Goal: Task Accomplishment & Management: Complete application form

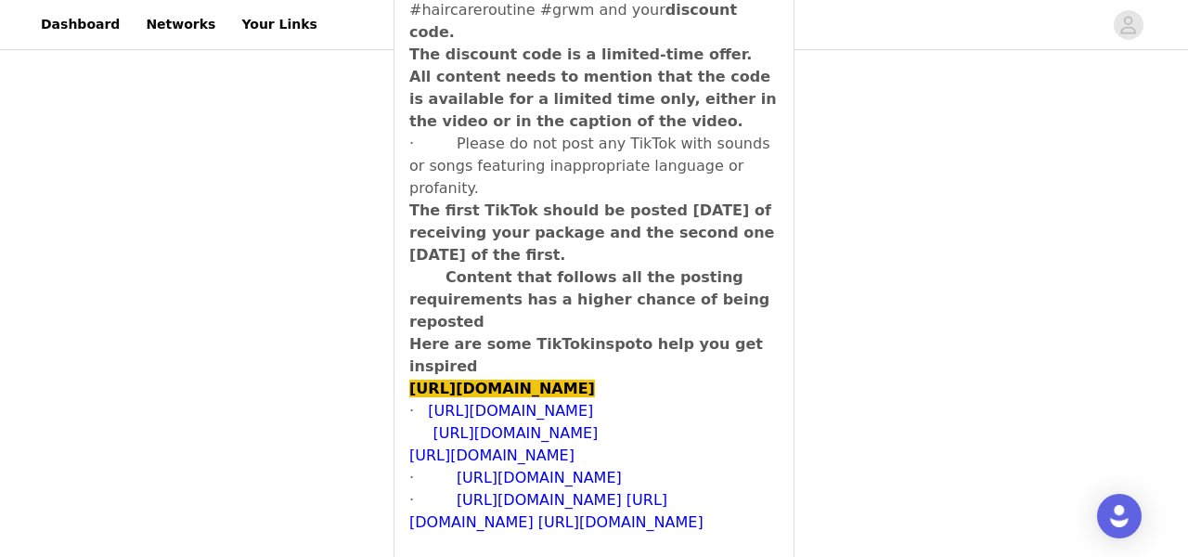
scroll to position [2651, 0]
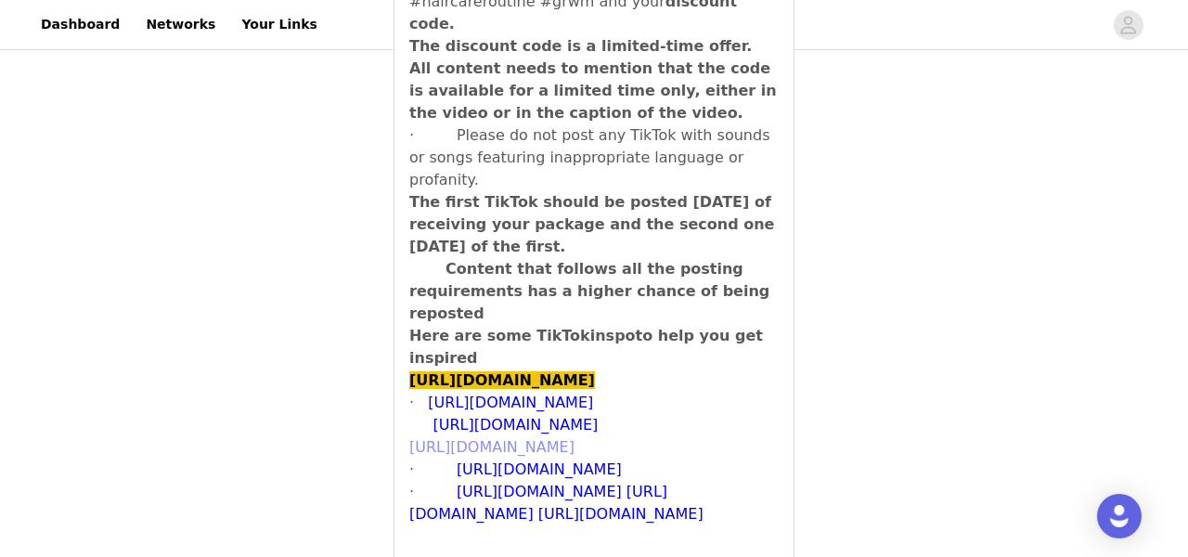
click at [549, 438] on link "[URL][DOMAIN_NAME]" at bounding box center [491, 447] width 165 height 18
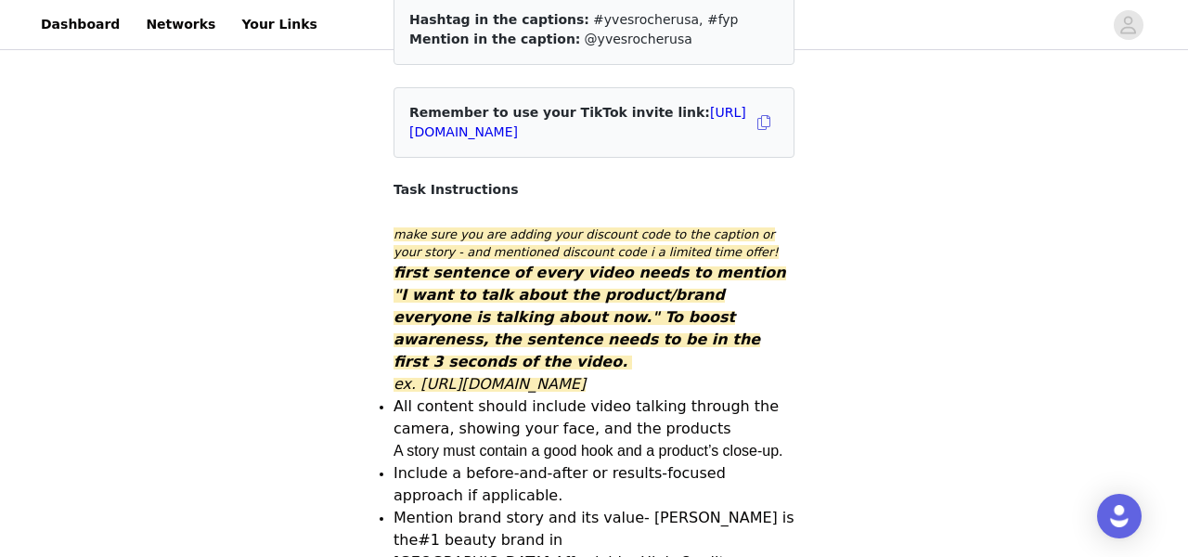
scroll to position [237, 0]
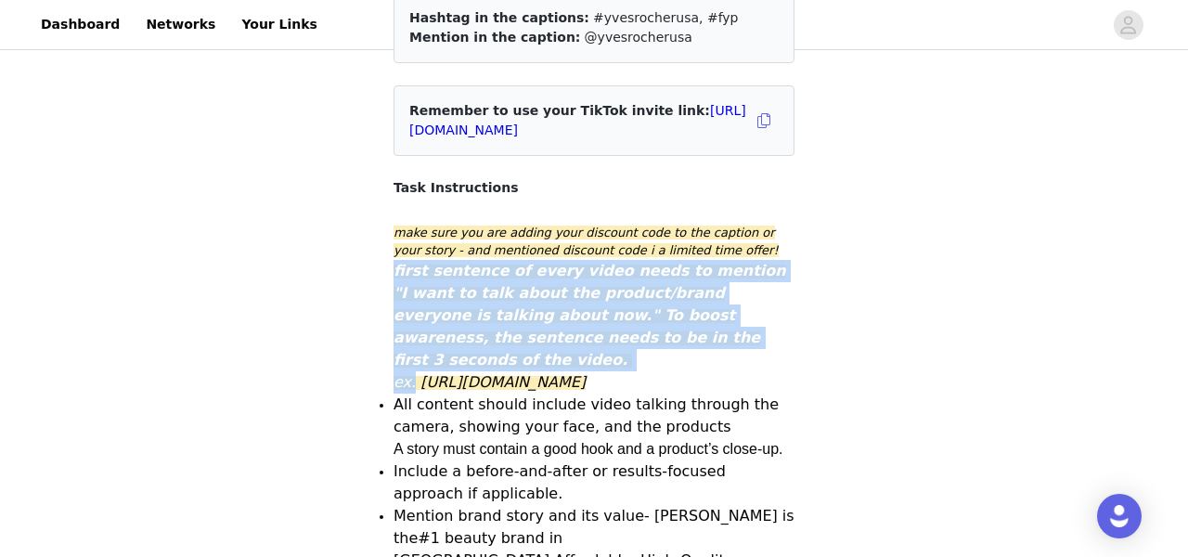
drag, startPoint x: 392, startPoint y: 272, endPoint x: 658, endPoint y: 348, distance: 276.9
copy strong "first sentence of every video needs to mention "I want to talk about the produc…"
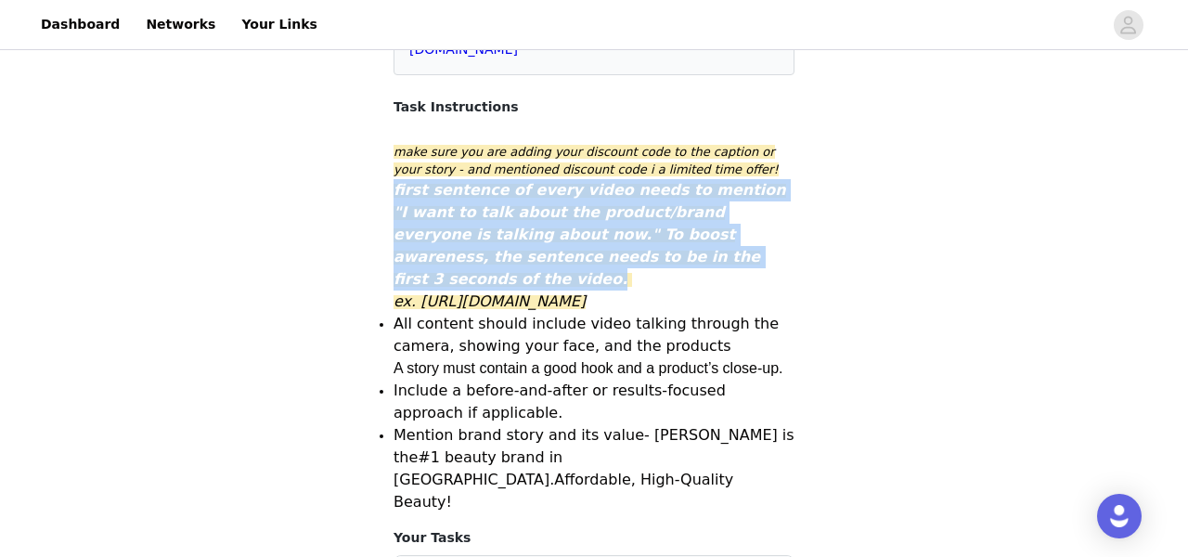
scroll to position [316, 0]
drag, startPoint x: 515, startPoint y: 328, endPoint x: 389, endPoint y: 307, distance: 127.8
copy span "[URL][DOMAIN_NAME]"
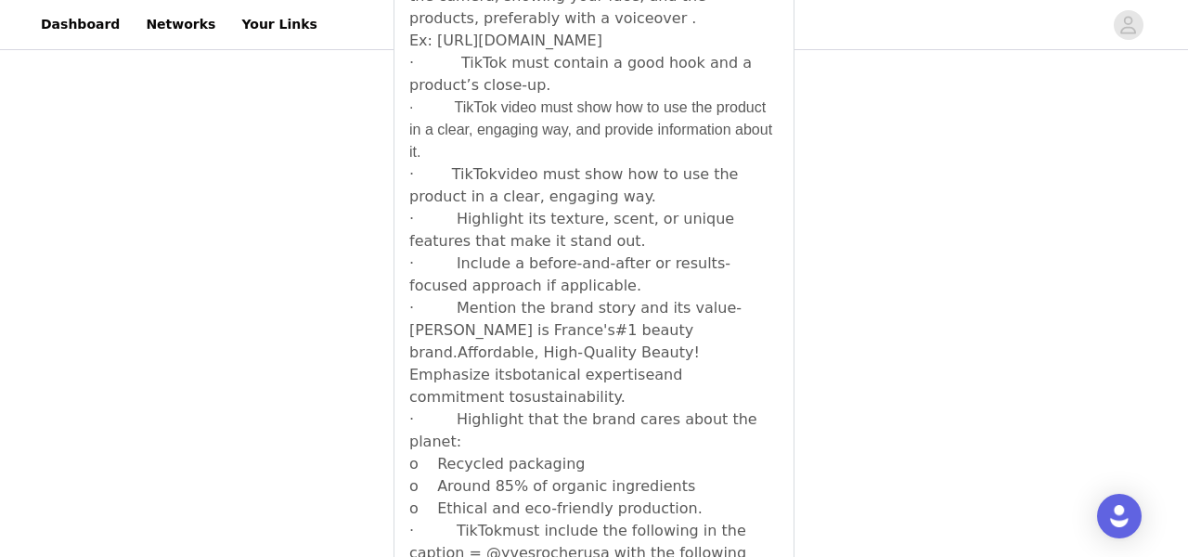
scroll to position [2035, 0]
drag, startPoint x: 520, startPoint y: 328, endPoint x: 449, endPoint y: 245, distance: 108.6
click at [449, 245] on div "· TikTok must be dedicated to Yves Rocher and not feature any other brands firs…" at bounding box center [593, 465] width 399 height 1432
copy div "Mention the brand story and its value - Yves Rocher is France's #1 beauty brand…"
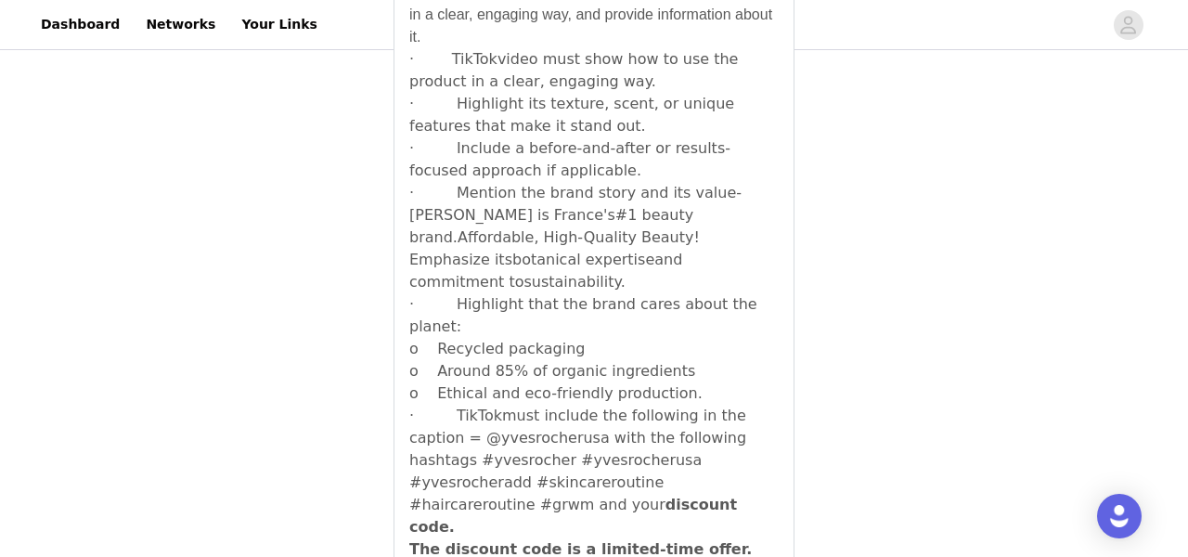
scroll to position [2152, 0]
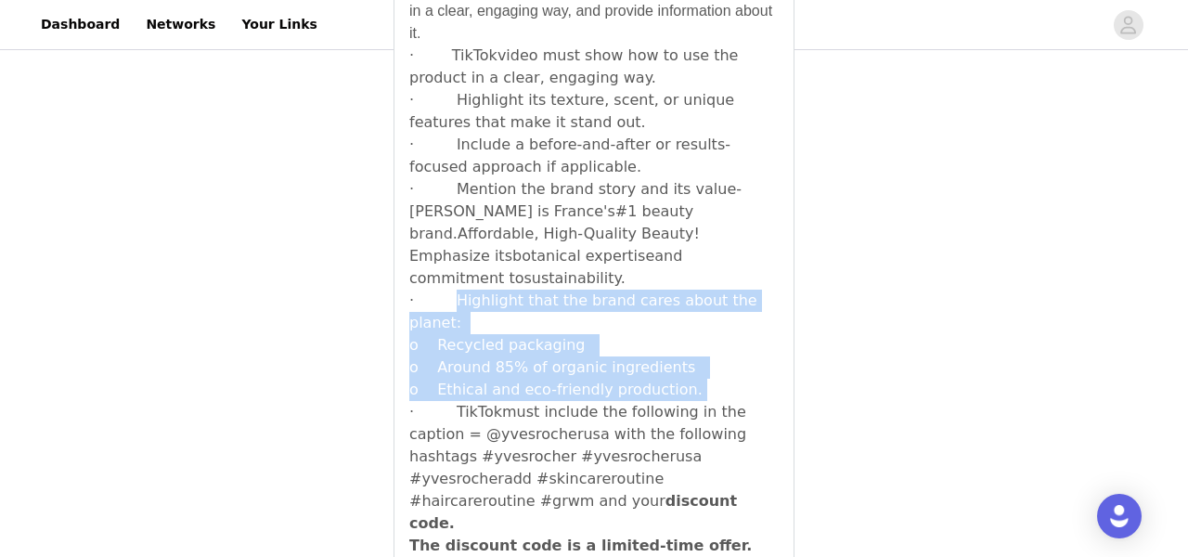
drag, startPoint x: 449, startPoint y: 233, endPoint x: 732, endPoint y: 306, distance: 292.3
click at [732, 306] on div "· TikTok must be dedicated to Yves Rocher and not feature any other brands firs…" at bounding box center [593, 348] width 399 height 1432
copy div "Highlight that the brand cares about the planet : o Recycled packaging o Around…"
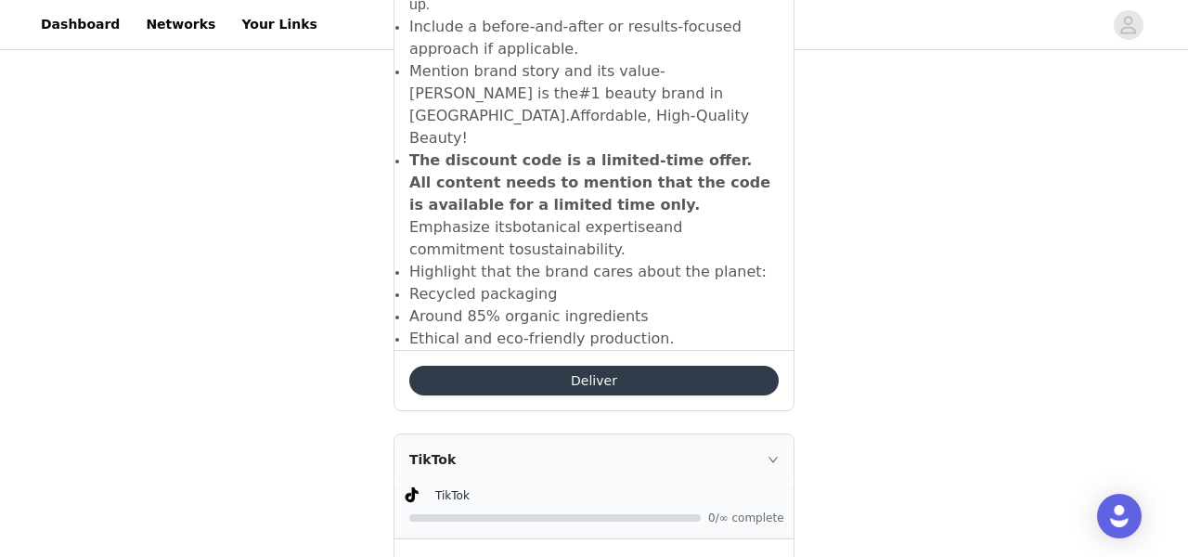
scroll to position [0, 0]
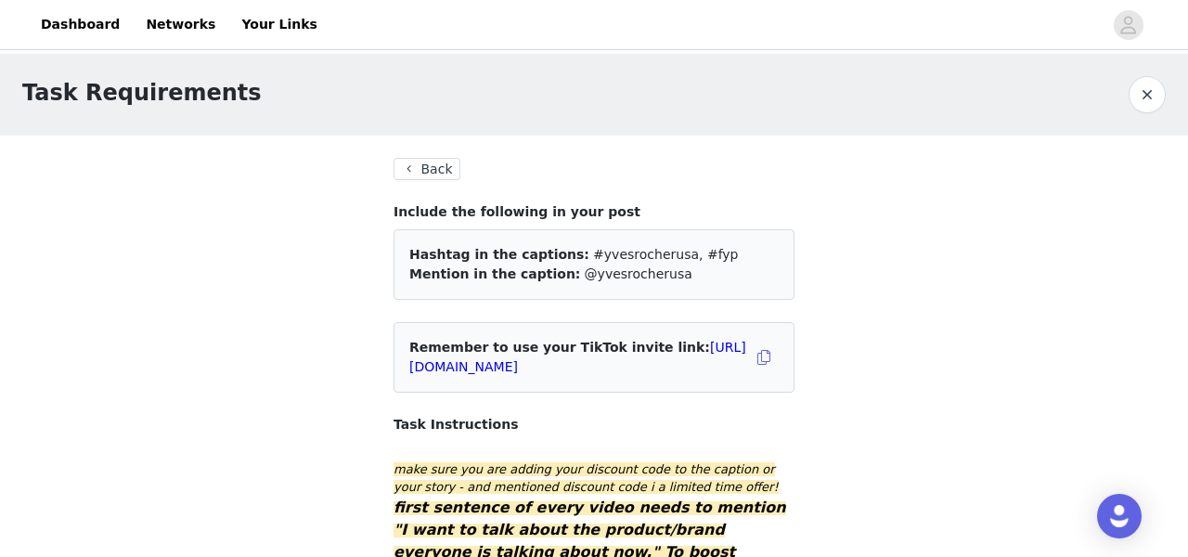
click at [434, 168] on button "Back" at bounding box center [426, 169] width 67 height 22
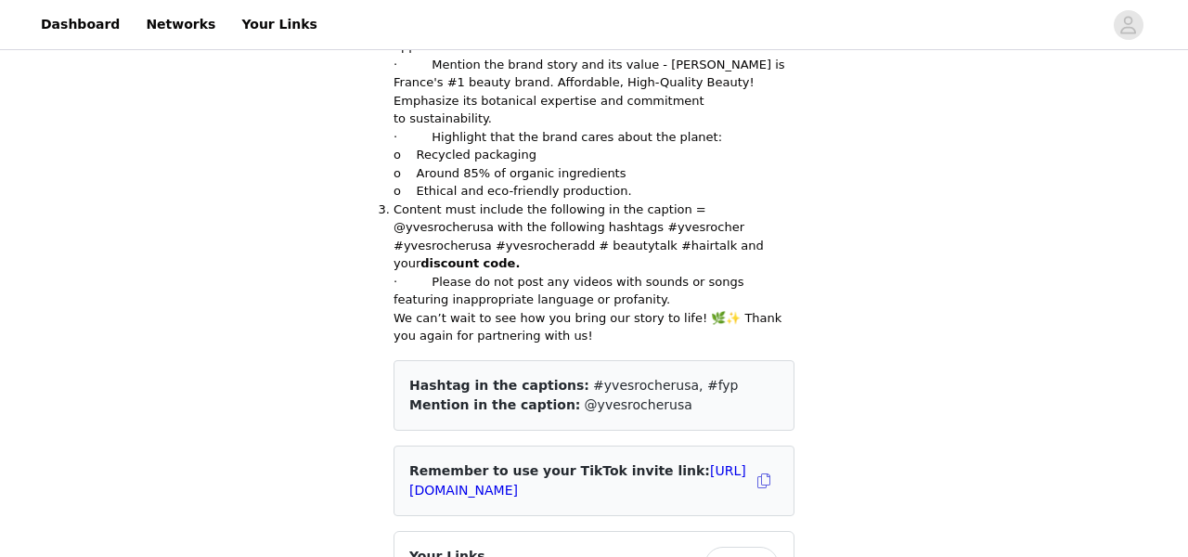
scroll to position [1345, 0]
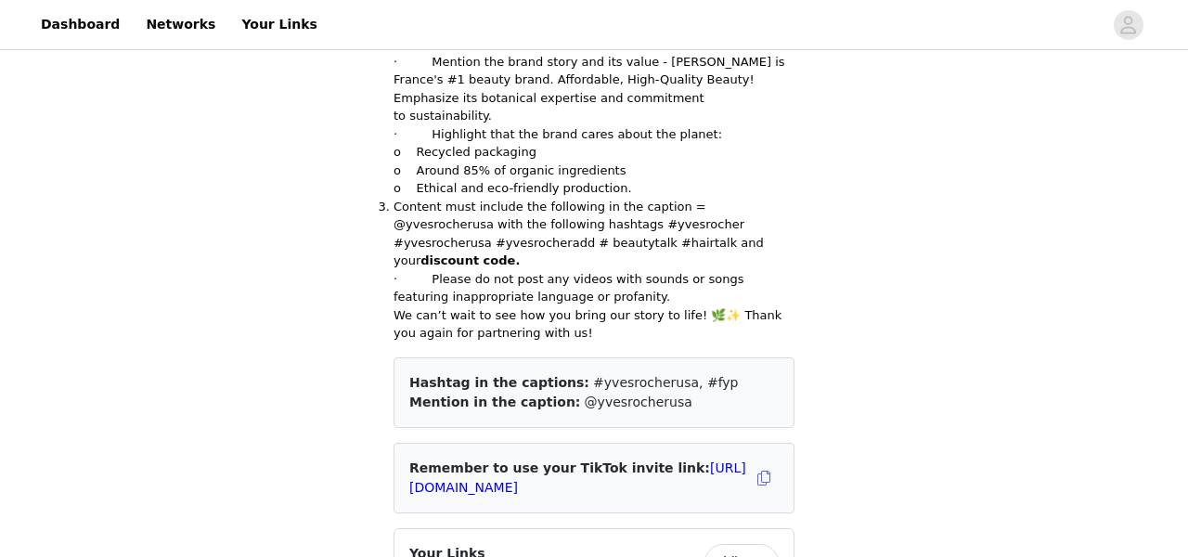
drag, startPoint x: 674, startPoint y: 336, endPoint x: 560, endPoint y: 306, distance: 117.9
click at [560, 357] on div "Hashtag in the captions: #yvesrocherusa, #fyp Mention in the caption: @yvesroch…" at bounding box center [593, 392] width 401 height 71
copy div "#yvesrocherusa, #fyp Mention in the caption: @yvesrocherusa"
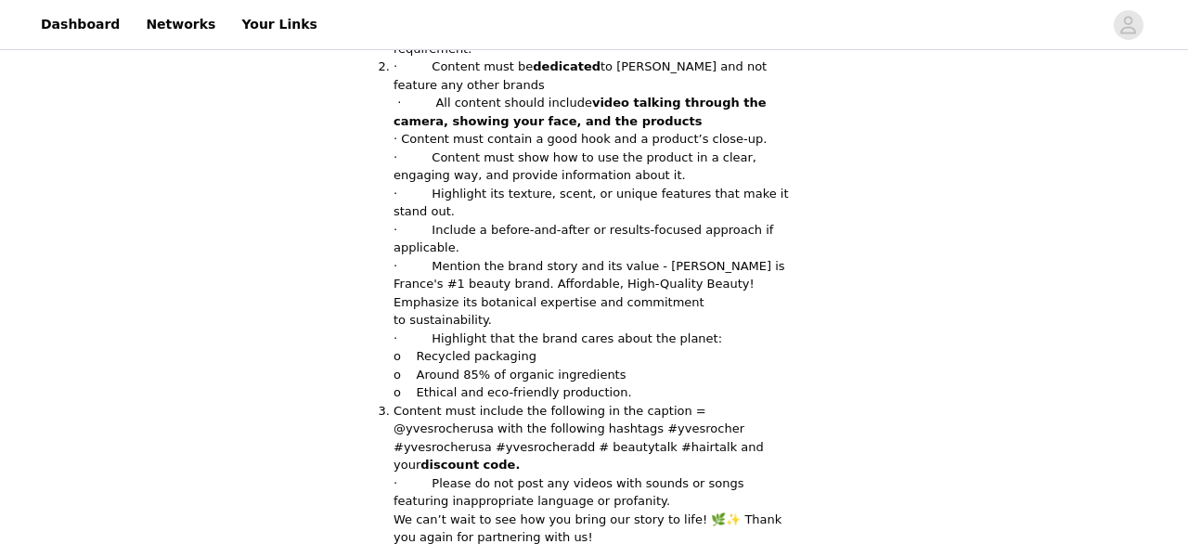
scroll to position [1157, 0]
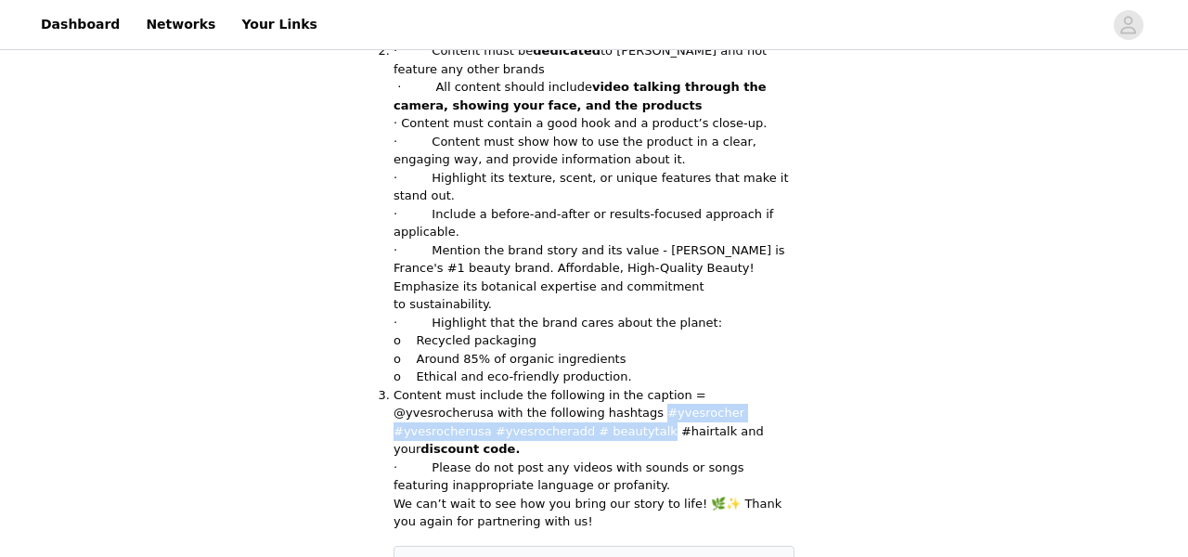
drag, startPoint x: 556, startPoint y: 376, endPoint x: 548, endPoint y: 364, distance: 14.2
click at [548, 388] on span "Content must include the following in the caption = @yvesrocherusa with the fol…" at bounding box center [578, 422] width 370 height 69
copy span "#yvesrocher #yvesrocherusa #yvesrocheradd # beautytalk"
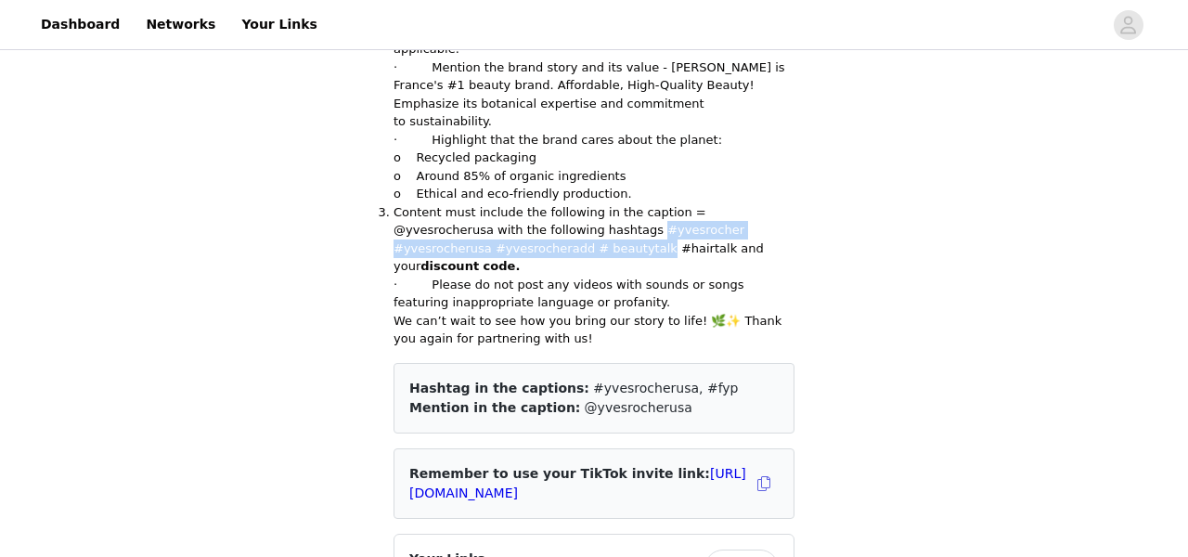
scroll to position [1294, 0]
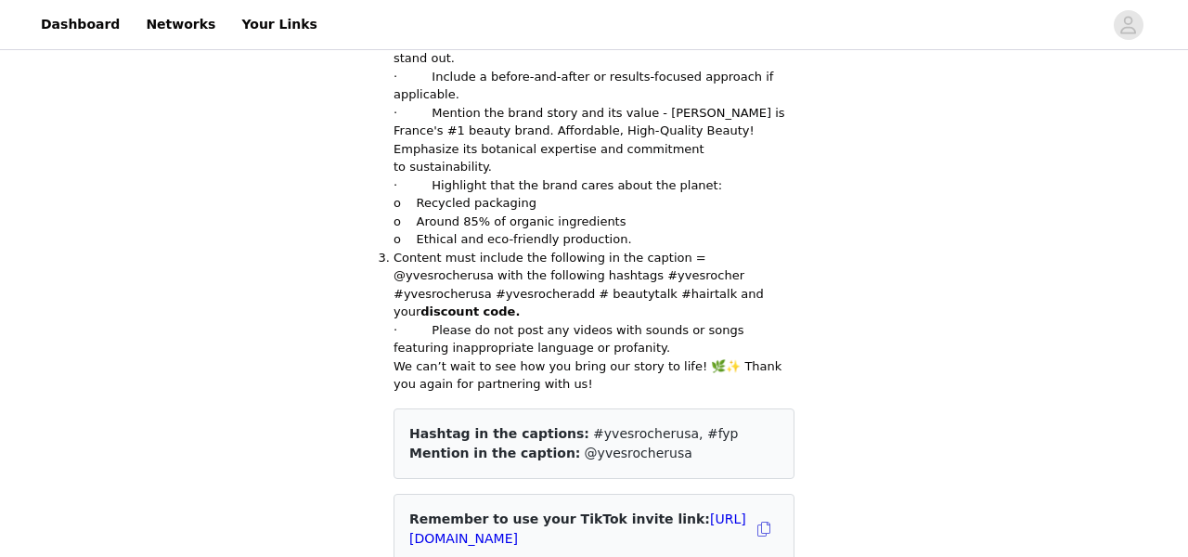
click at [589, 323] on span "· Please do not post any videos with sounds or songs featuring inappropriate la…" at bounding box center [568, 339] width 351 height 32
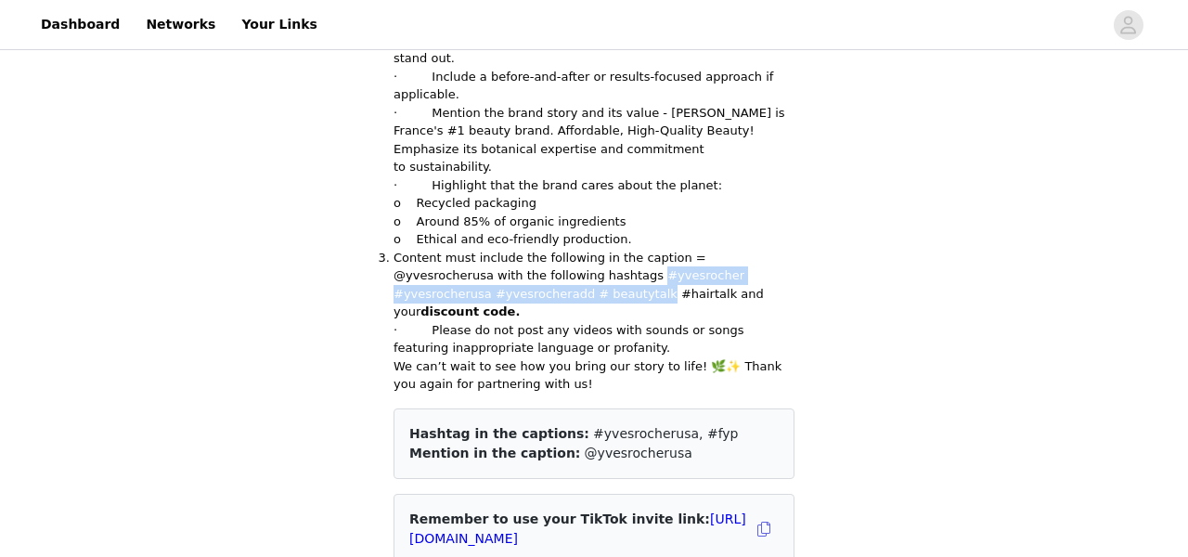
drag, startPoint x: 549, startPoint y: 217, endPoint x: 559, endPoint y: 238, distance: 23.3
click at [559, 250] on span "Content must include the following in the caption = @yvesrocherusa with the fol…" at bounding box center [578, 284] width 370 height 69
copy span "#yvesrocher #yvesrocherusa #yvesrocheradd # beautytalk"
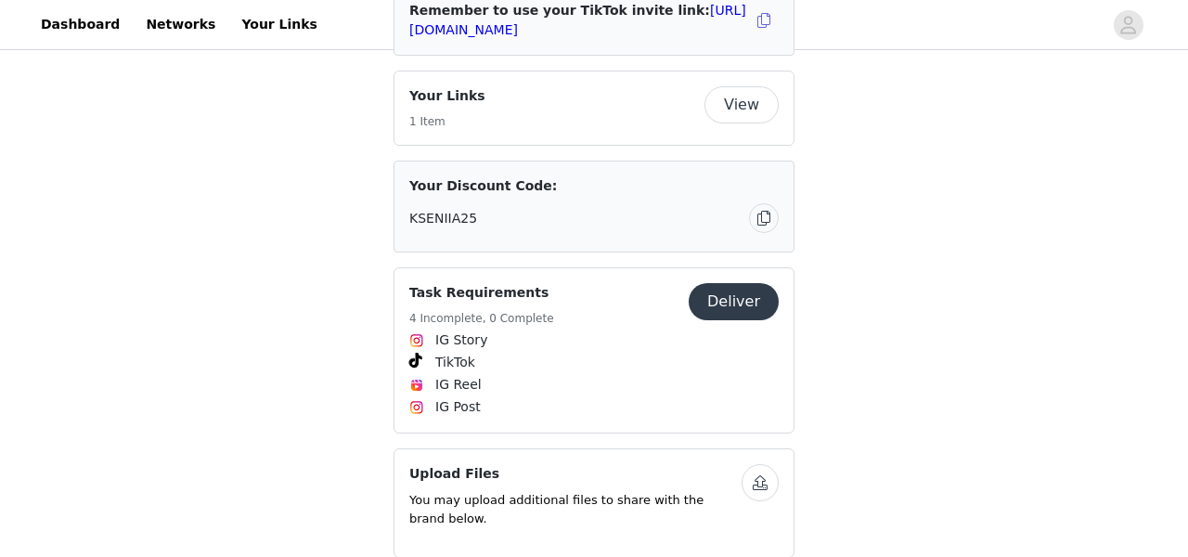
scroll to position [1805, 0]
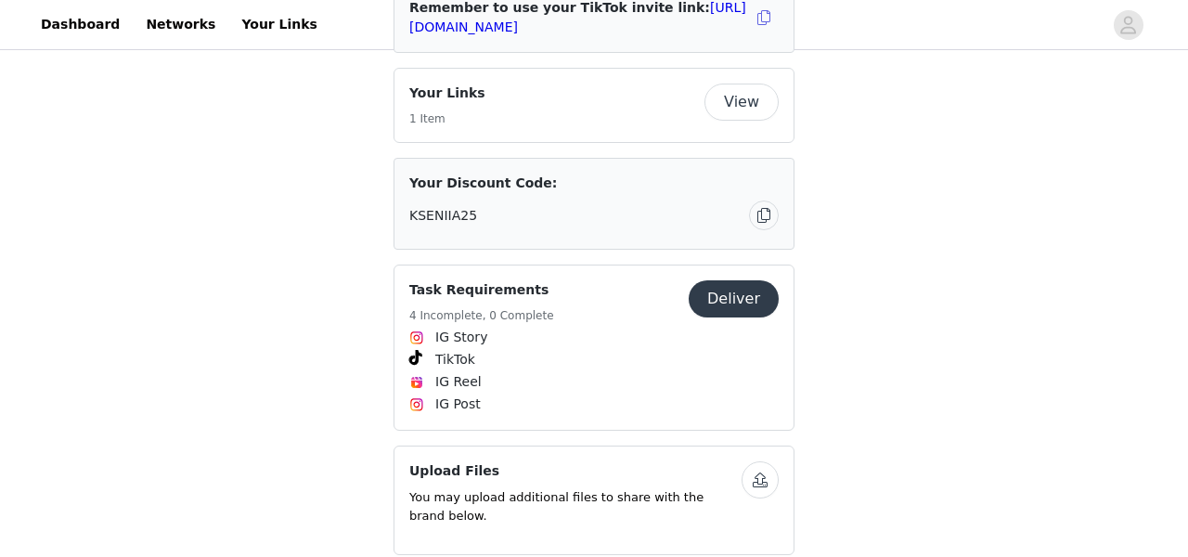
click at [744, 280] on button "Deliver" at bounding box center [733, 298] width 90 height 37
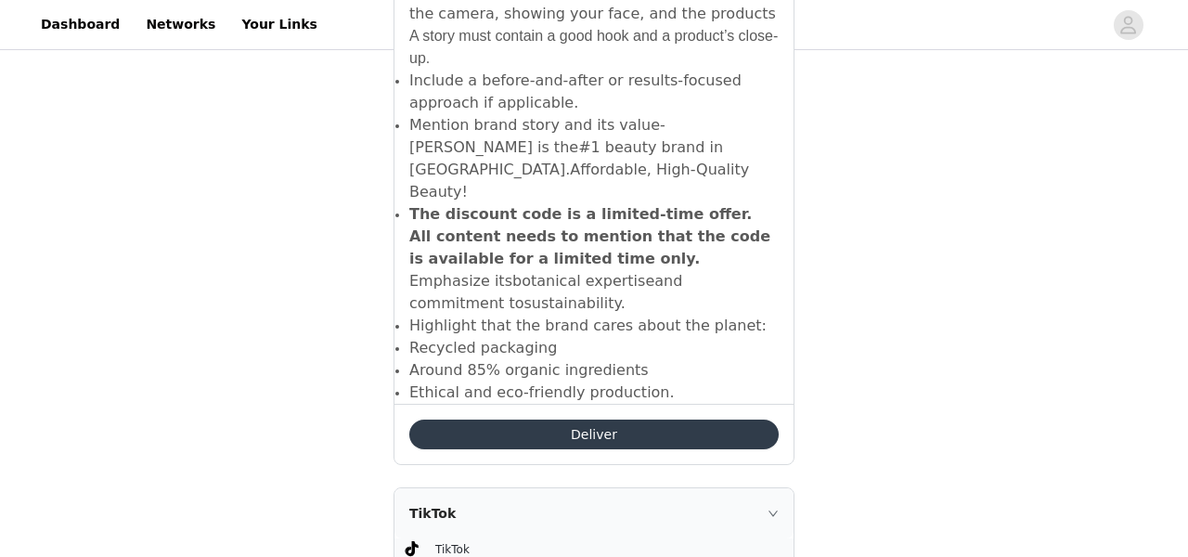
scroll to position [1389, 0]
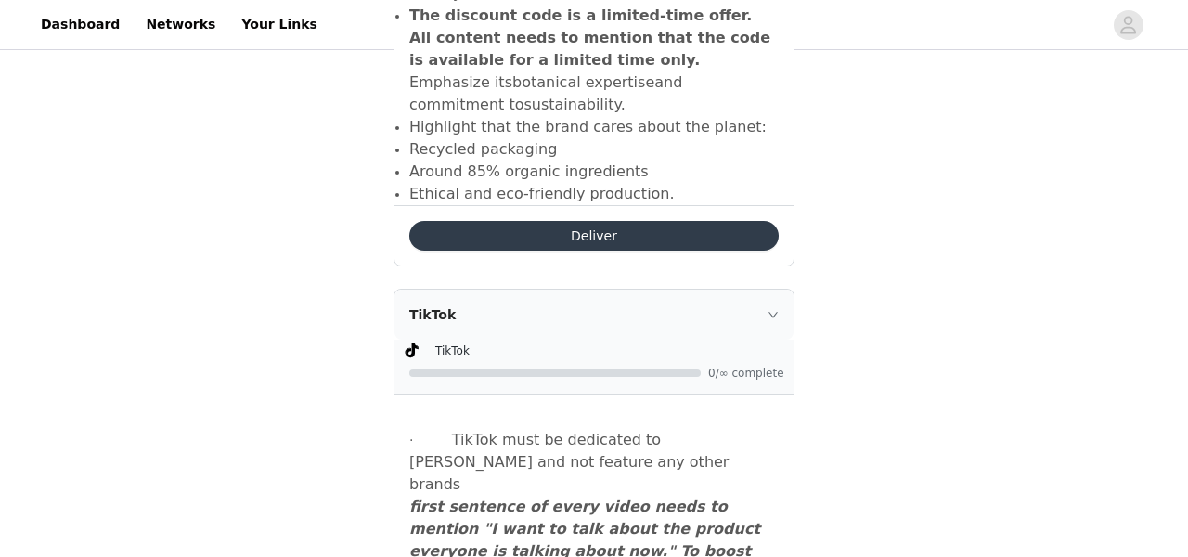
click at [769, 309] on icon "icon: right" at bounding box center [772, 314] width 11 height 11
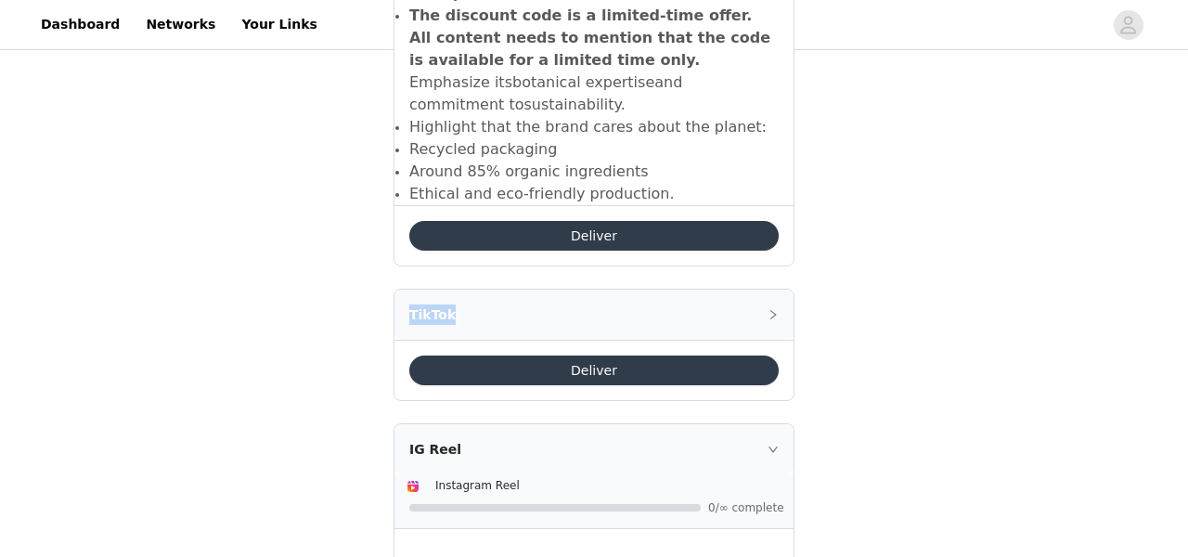
click at [769, 309] on icon "icon: right" at bounding box center [772, 314] width 11 height 11
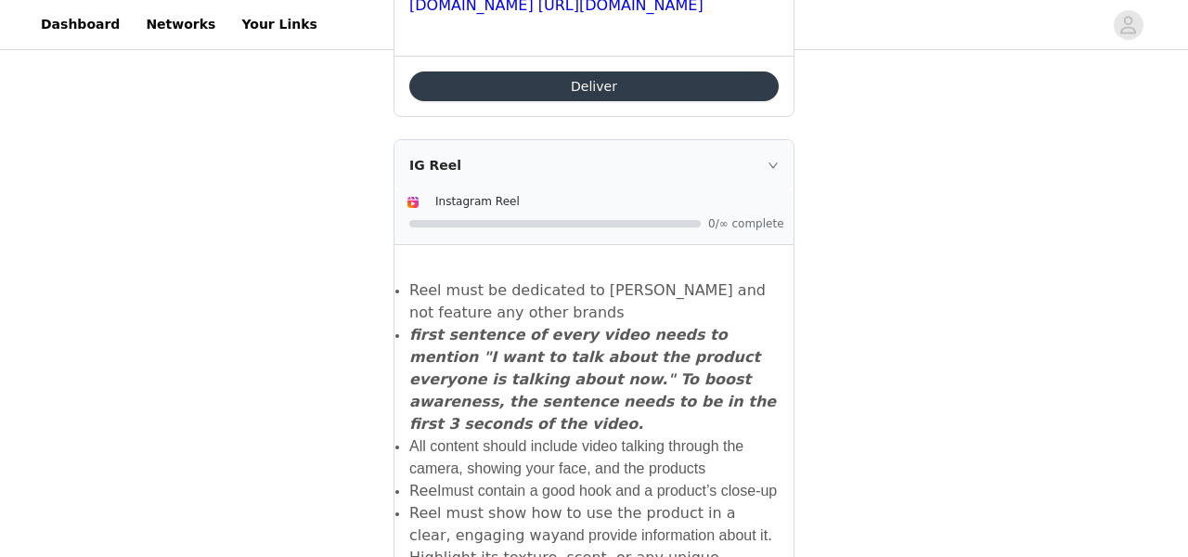
scroll to position [3198, 0]
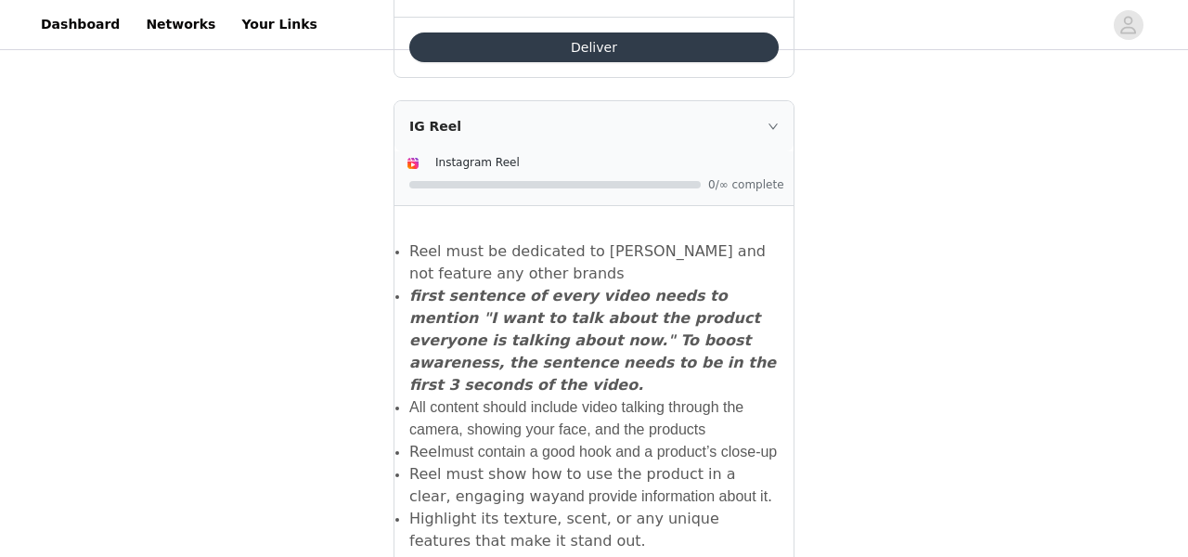
click at [591, 62] on button "Deliver" at bounding box center [593, 47] width 369 height 30
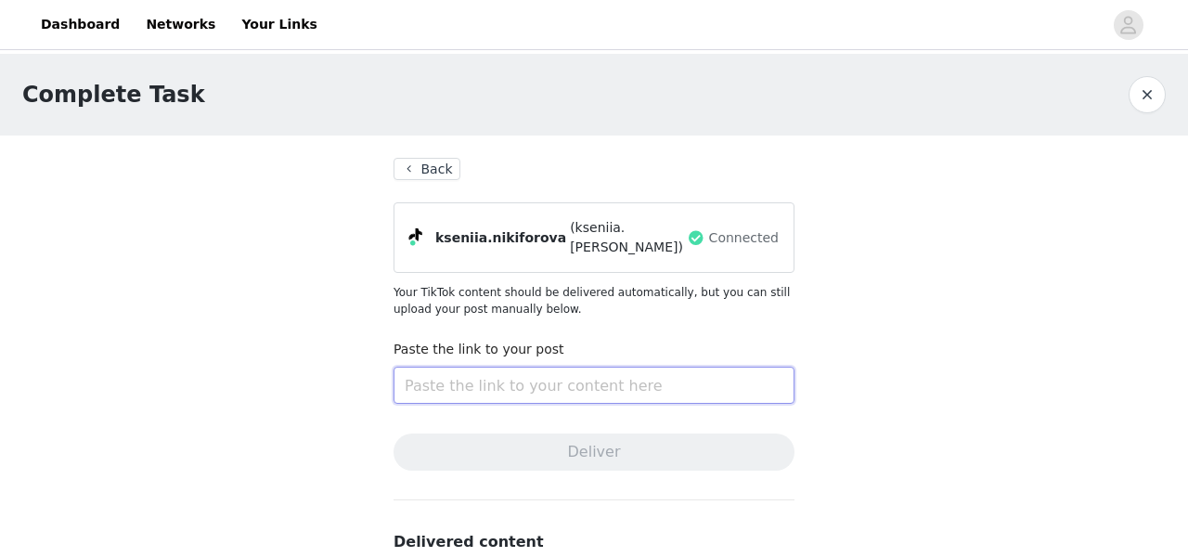
click at [498, 378] on input "text" at bounding box center [593, 384] width 401 height 37
paste input "#yvesrocher #yvesrocherusa #yvesrocheradd # beautytalk"
type input "#yvesrocher #yvesrocherusa #yvesrocheradd # beautytalk"
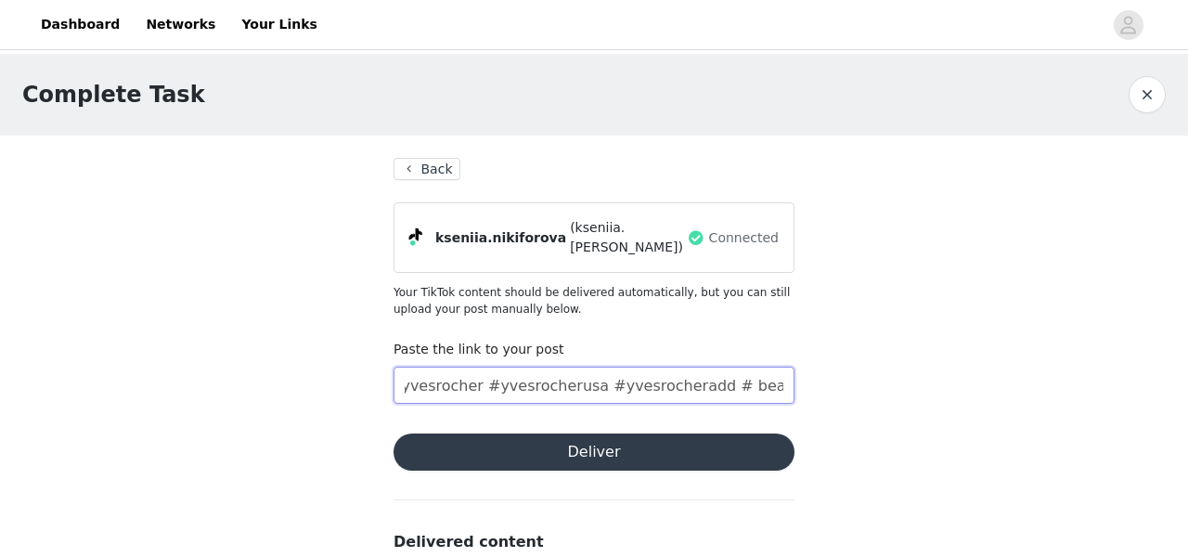
click at [506, 378] on input "#yvesrocher #yvesrocherusa #yvesrocheradd # beautytalk" at bounding box center [593, 384] width 401 height 37
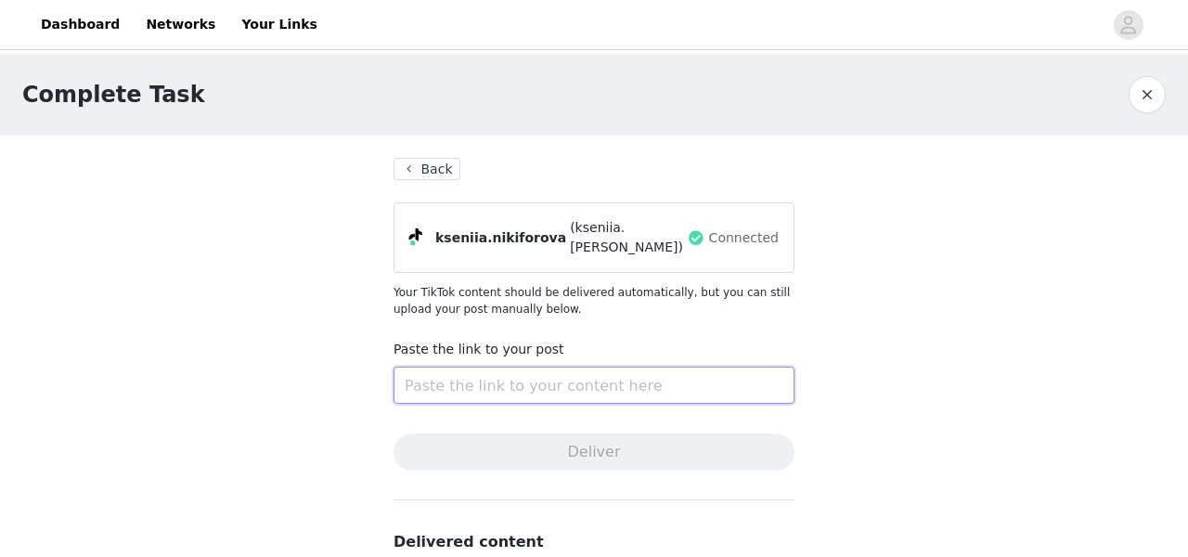
paste input "#yvesrocher #yvesrocherusa #yvesrocheradd # beautytalk"
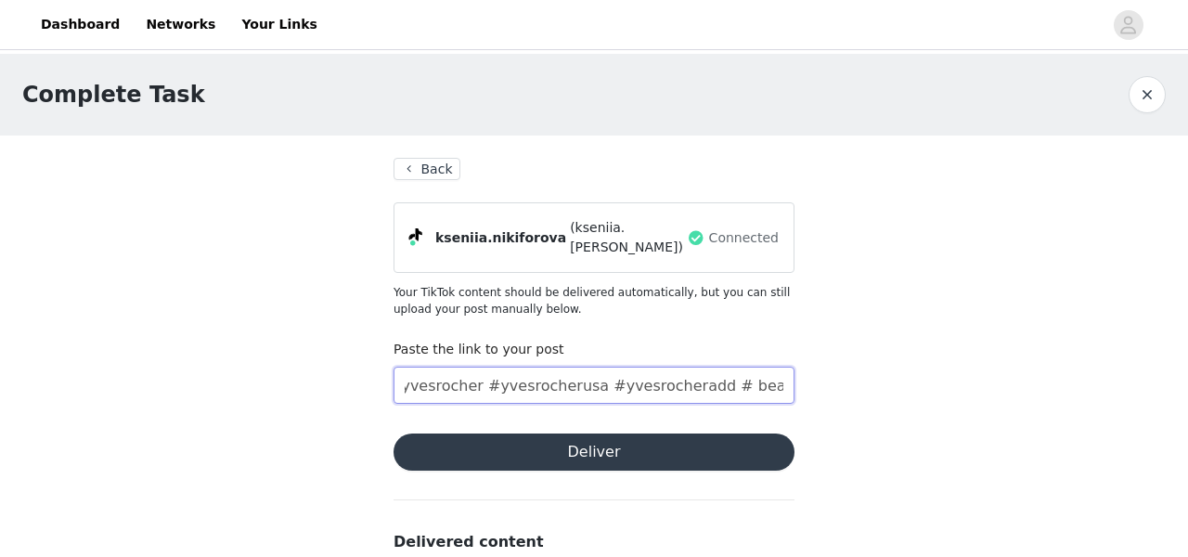
type input "#yvesrocher #yvesrocherusa #yvesrocheradd # beautytalk"
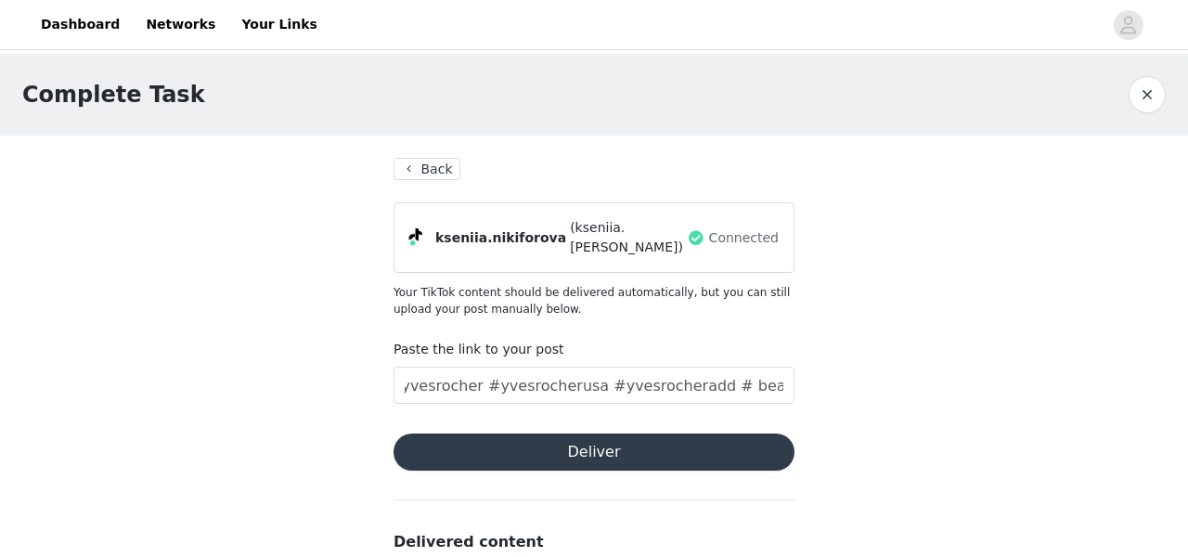
scroll to position [0, 0]
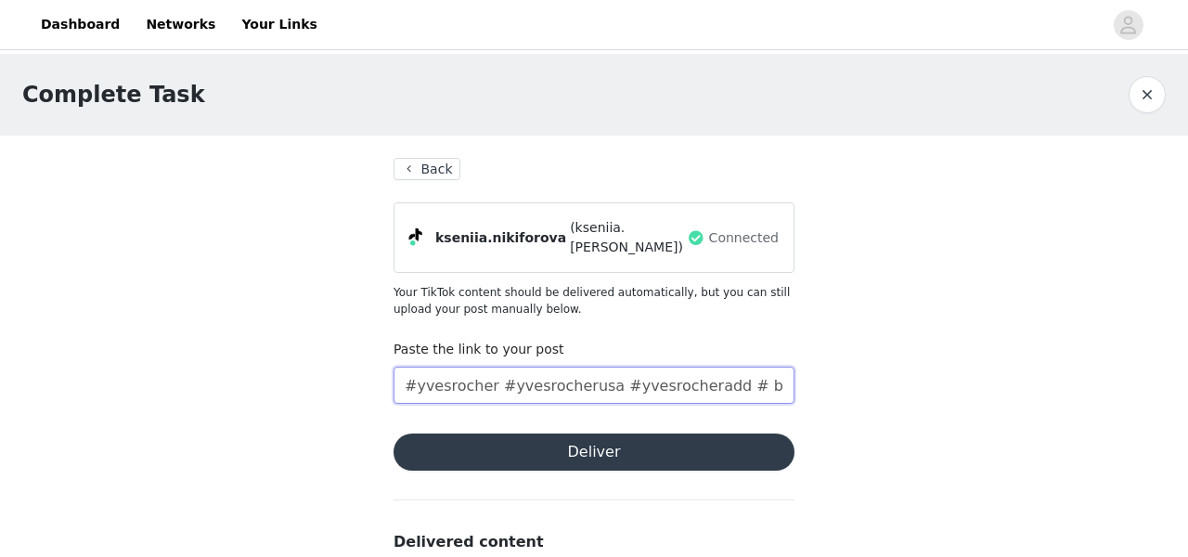
click at [537, 372] on input "#yvesrocher #yvesrocherusa #yvesrocheradd # beautytalk" at bounding box center [593, 384] width 401 height 37
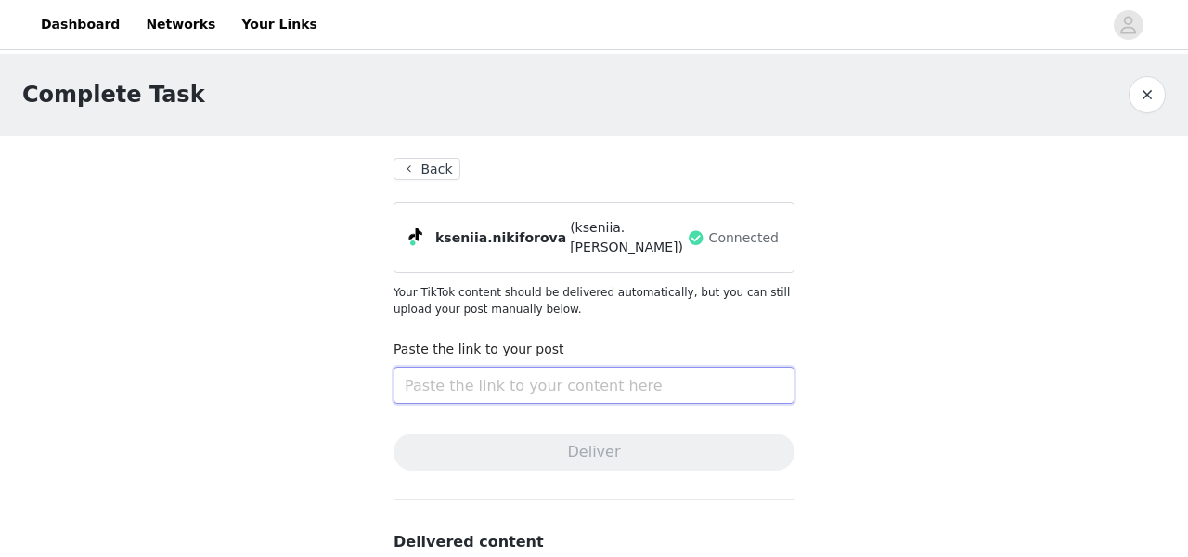
paste input "https://www.tiktok.com/t/ZP8SoWbmh/"
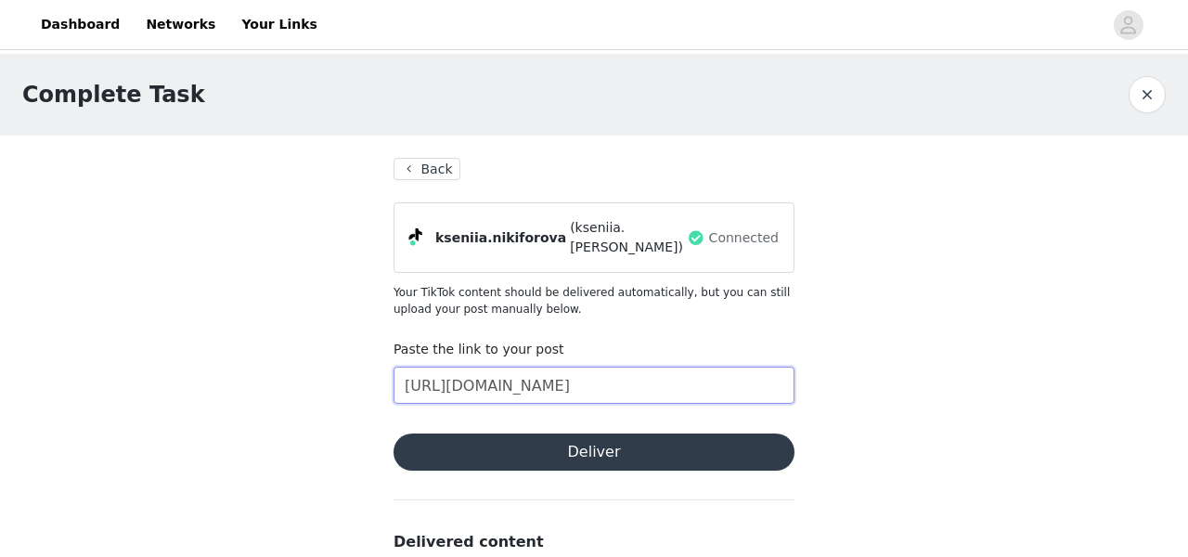
type input "https://www.tiktok.com/t/ZP8SoWbmh/"
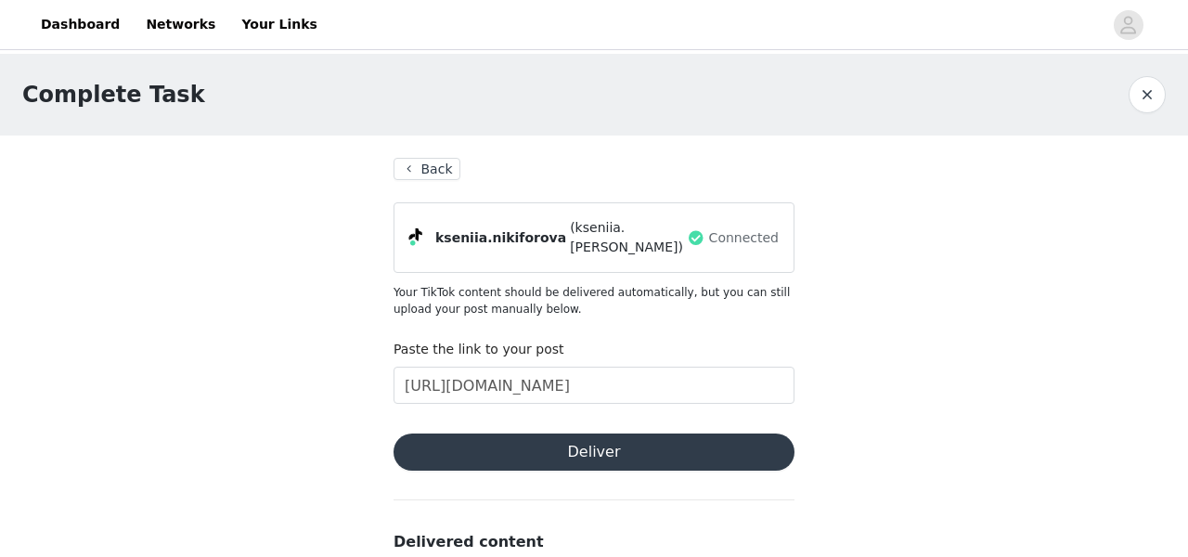
click at [590, 450] on button "Deliver" at bounding box center [593, 451] width 401 height 37
click at [419, 171] on button "Back" at bounding box center [426, 169] width 67 height 22
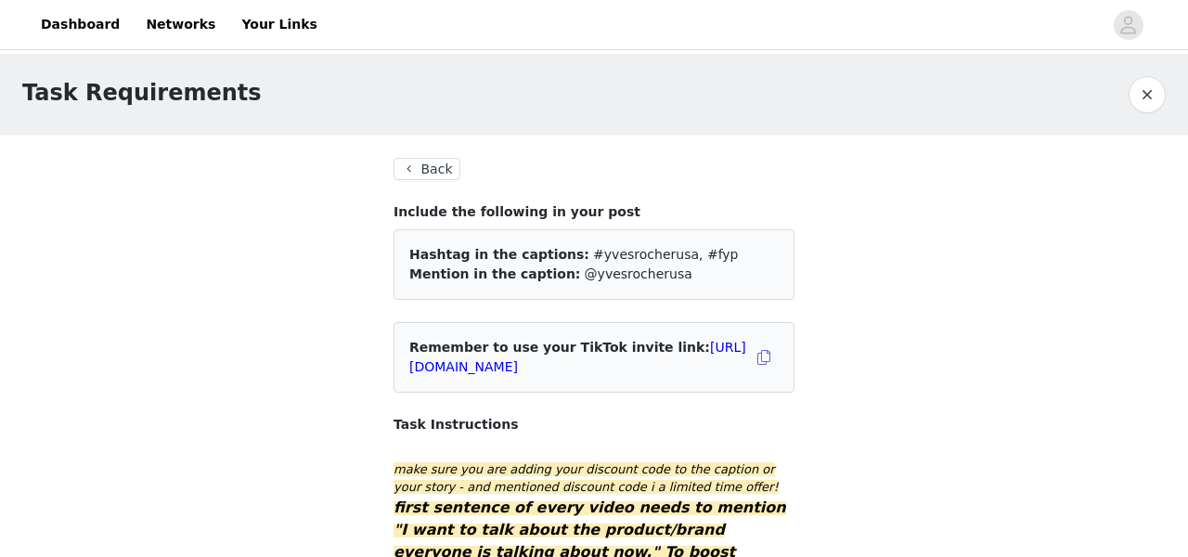
click at [435, 163] on button "Back" at bounding box center [426, 169] width 67 height 22
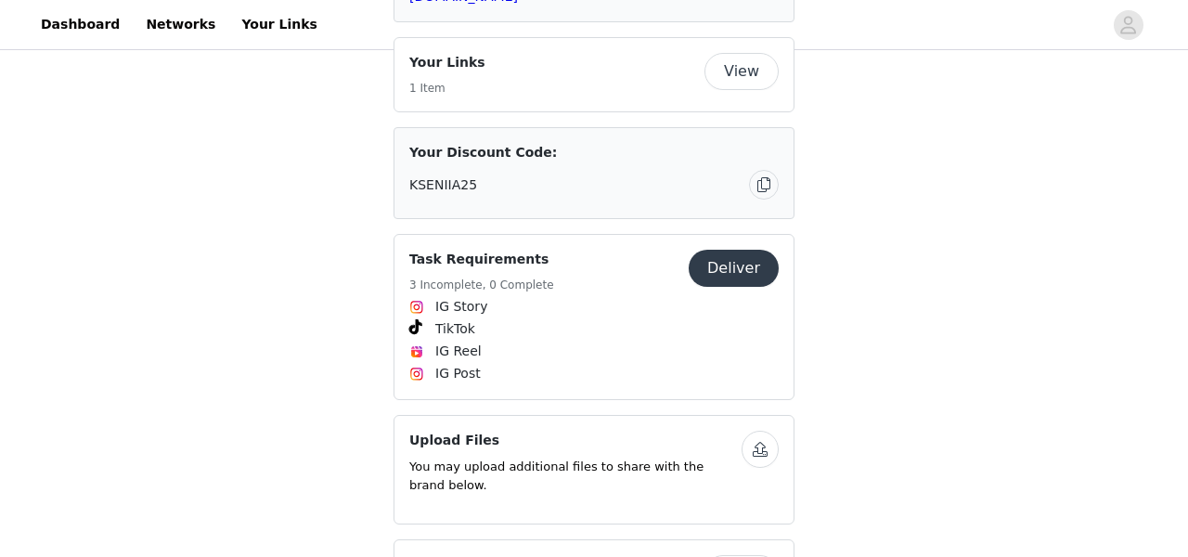
scroll to position [1880, 0]
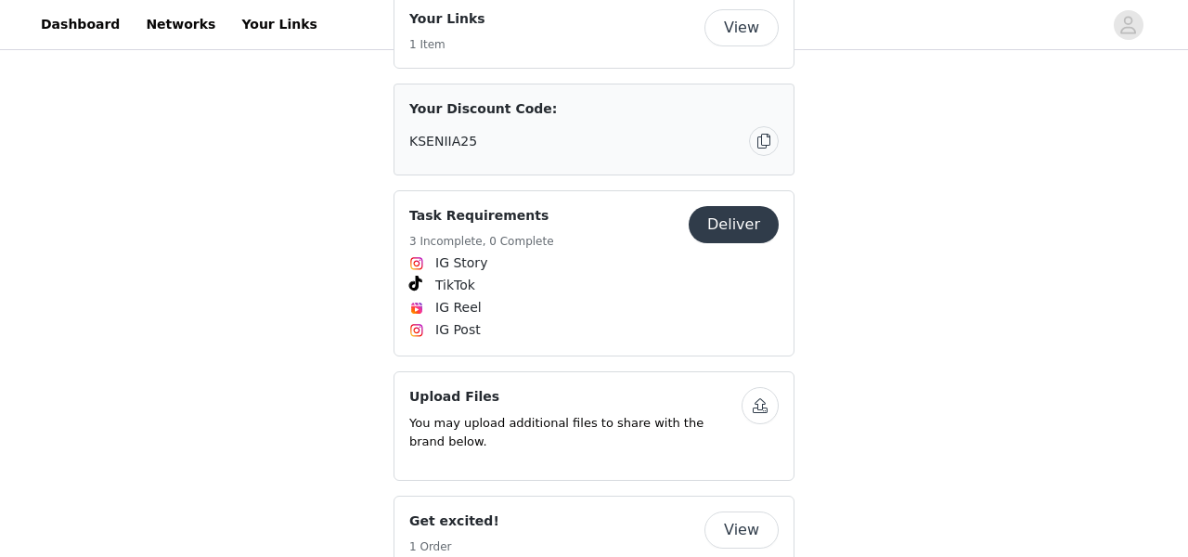
click at [760, 387] on button "button" at bounding box center [759, 405] width 37 height 37
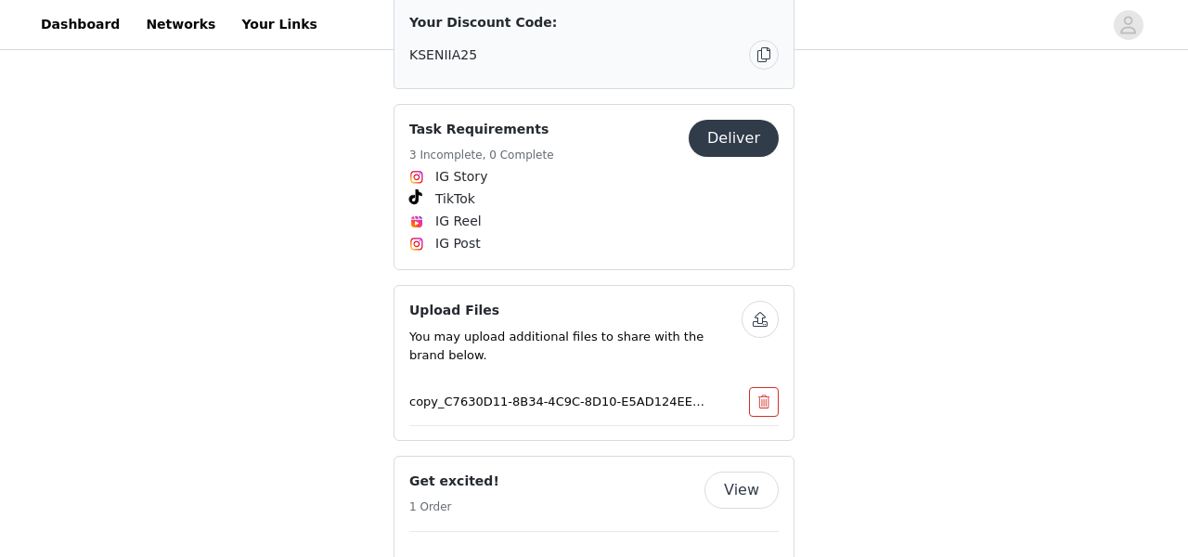
scroll to position [2013, 0]
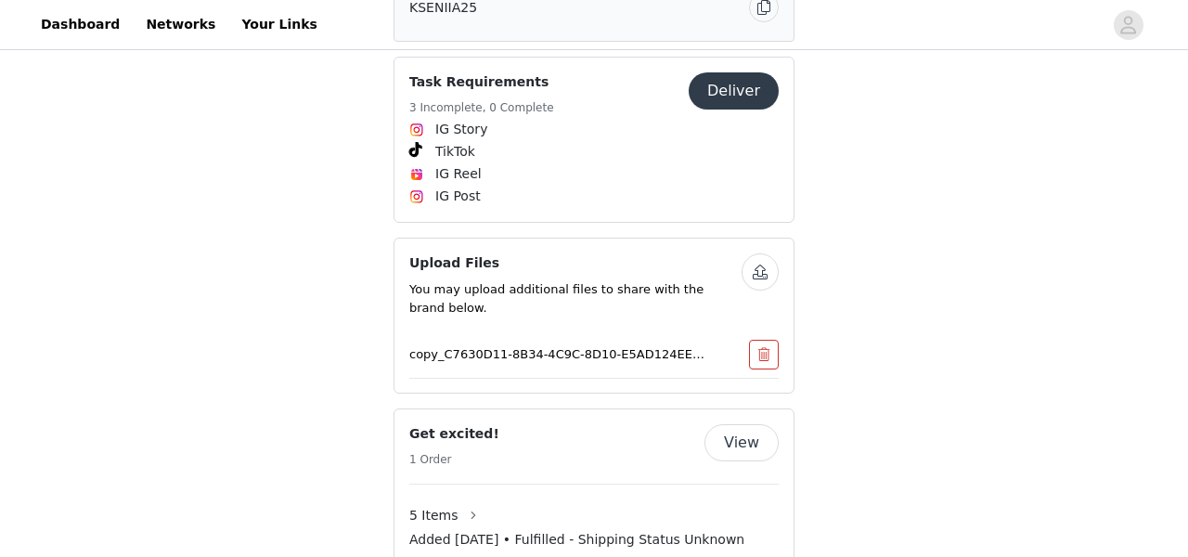
click at [758, 253] on button "button" at bounding box center [759, 271] width 37 height 37
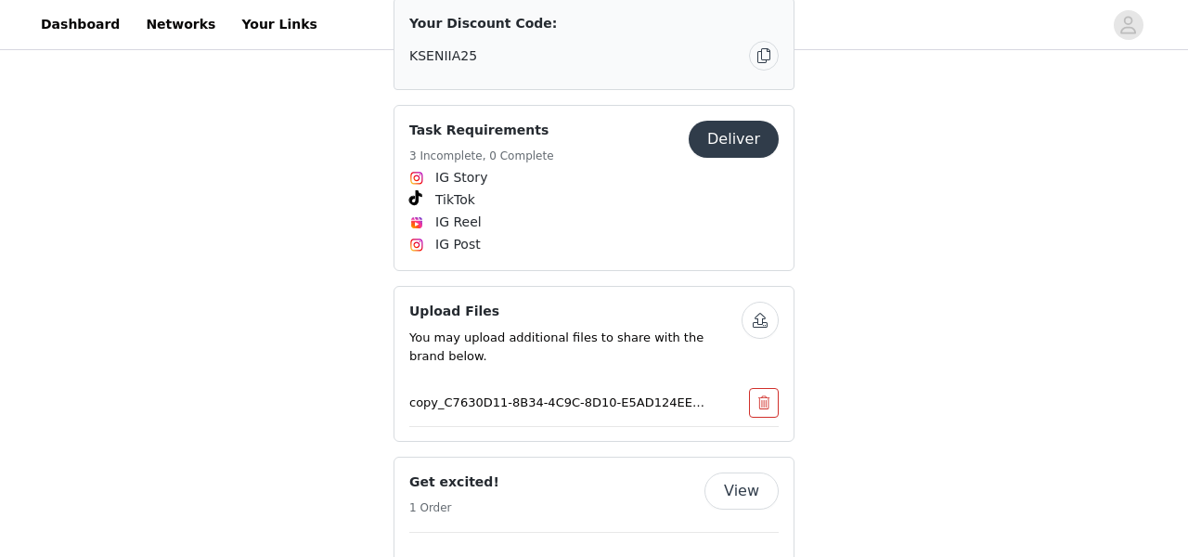
scroll to position [1799, 0]
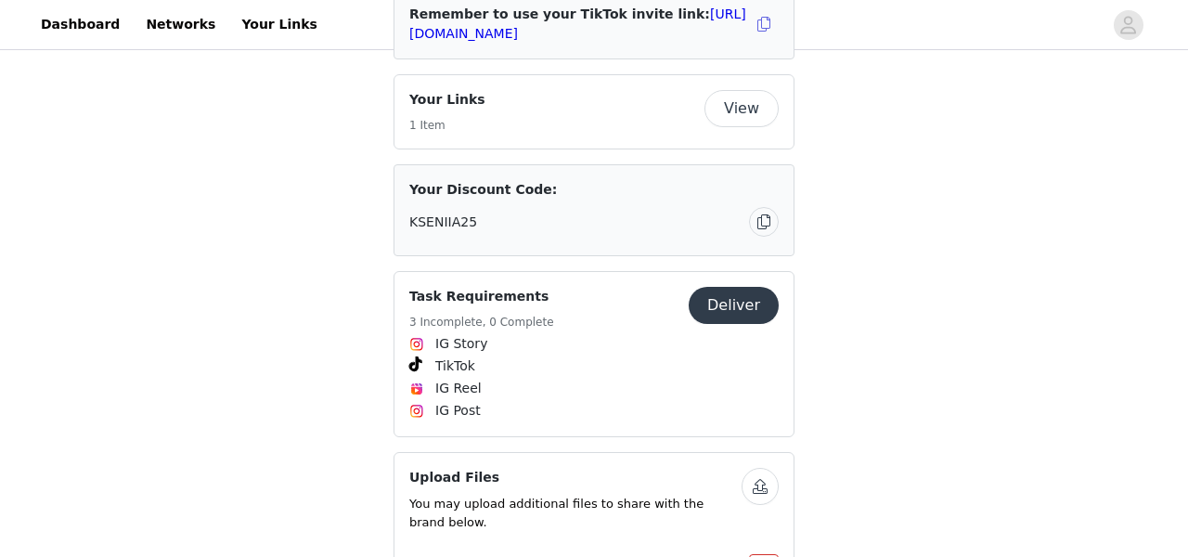
click at [716, 287] on button "Deliver" at bounding box center [733, 305] width 90 height 37
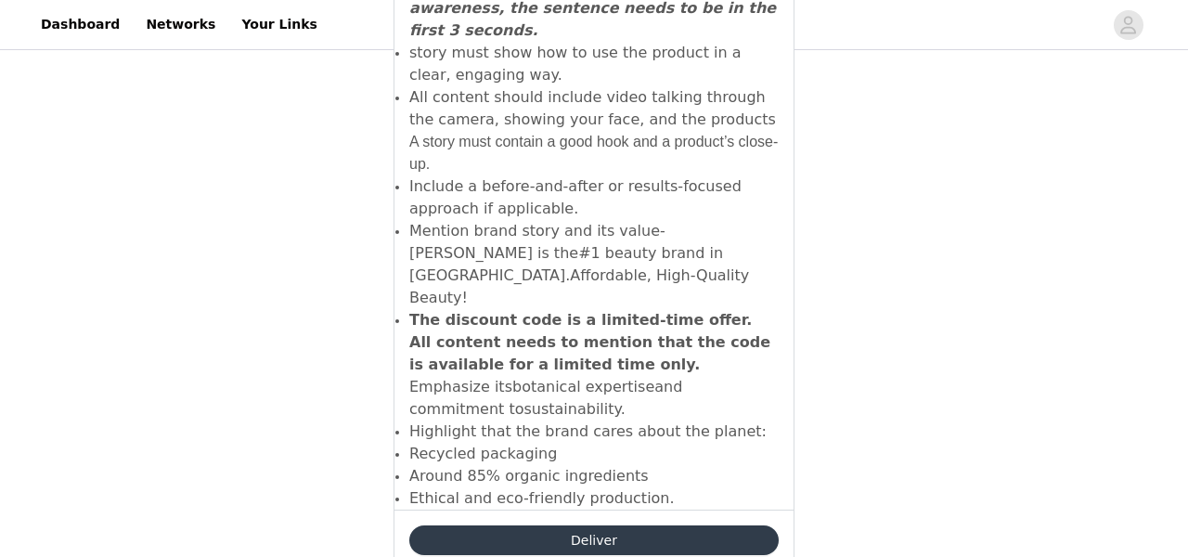
scroll to position [1088, 0]
